Goal: Task Accomplishment & Management: Manage account settings

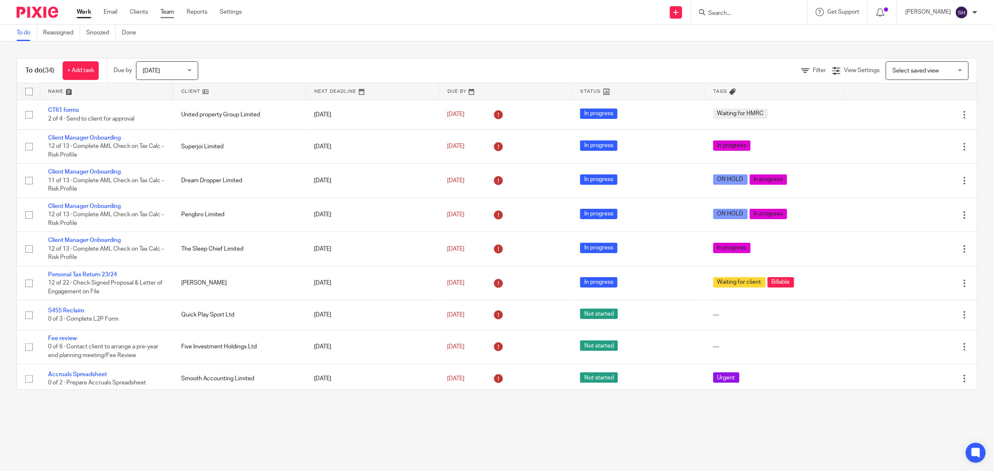
click at [165, 10] on link "Team" at bounding box center [167, 12] width 14 height 8
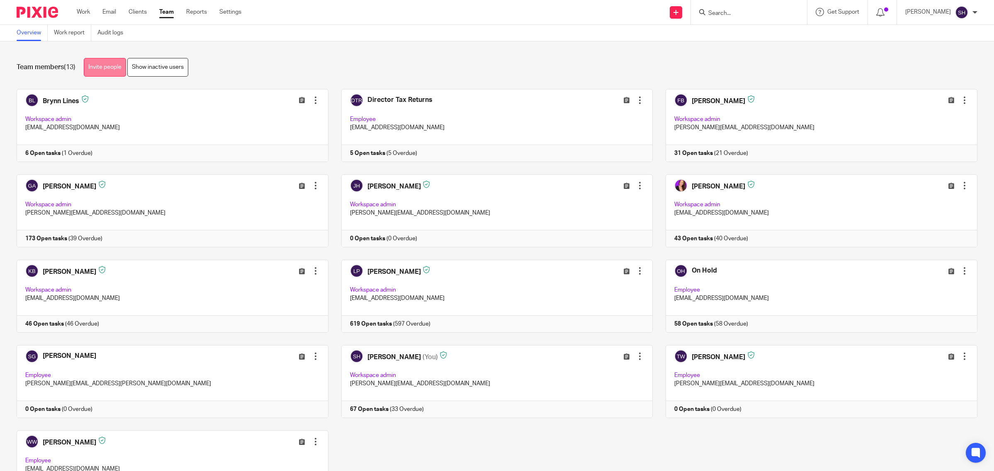
click at [102, 71] on link "Invite people" at bounding box center [105, 67] width 42 height 19
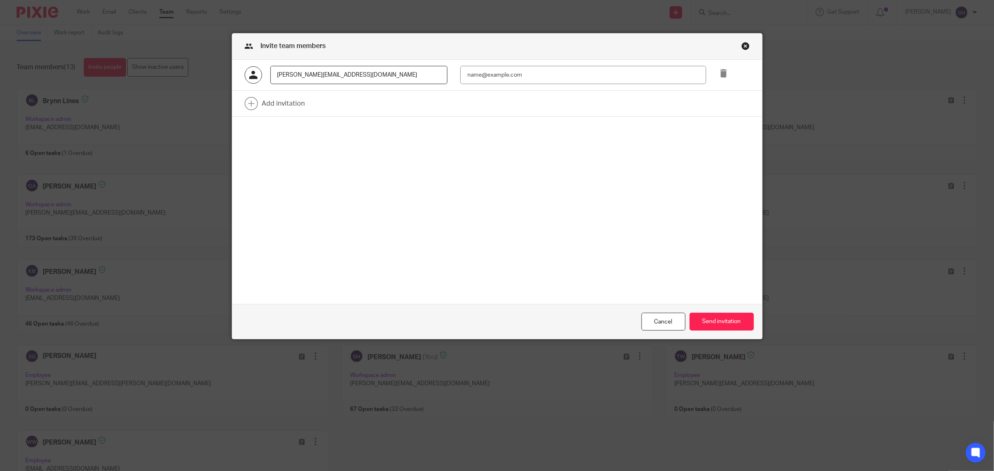
click at [279, 75] on input "[PERSON_NAME][EMAIL_ADDRESS][DOMAIN_NAME]" at bounding box center [358, 75] width 177 height 19
drag, startPoint x: 351, startPoint y: 74, endPoint x: 136, endPoint y: 57, distance: 215.8
click at [136, 57] on form "Invite team members [PERSON_NAME][EMAIL_ADDRESS][DOMAIN_NAME] Add invitation Ca…" at bounding box center [497, 186] width 994 height 306
type input "[PERSON_NAME]"
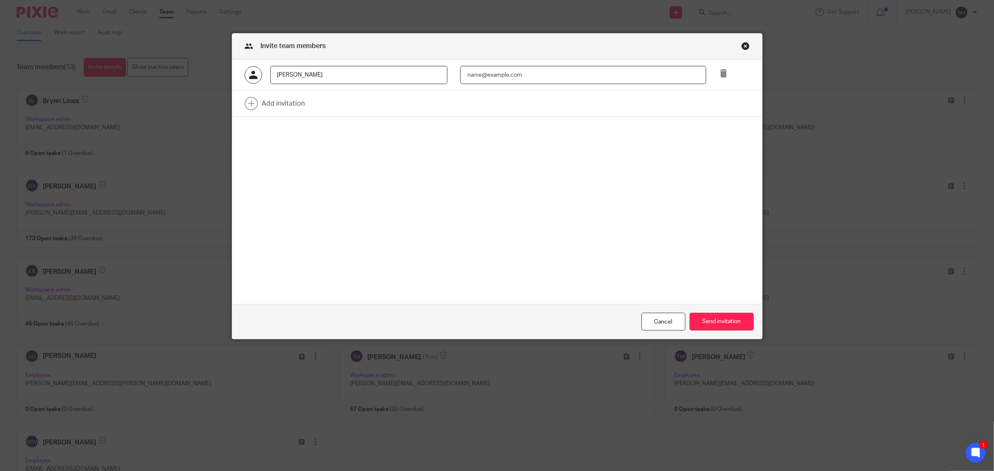
paste input "[PERSON_NAME][EMAIL_ADDRESS][DOMAIN_NAME]"
click at [468, 71] on input "[PERSON_NAME][EMAIL_ADDRESS][DOMAIN_NAME]" at bounding box center [583, 75] width 246 height 19
type input "[PERSON_NAME][EMAIL_ADDRESS][DOMAIN_NAME]"
click at [716, 321] on button "Send invitation" at bounding box center [721, 322] width 64 height 18
